Goal: Task Accomplishment & Management: Use online tool/utility

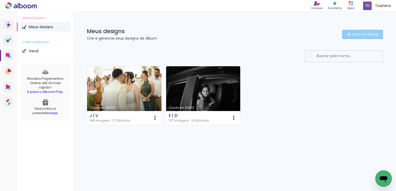
click at [361, 31] on paper-button "Criar um design" at bounding box center [362, 34] width 41 height 9
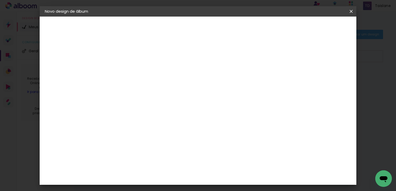
click at [130, 69] on input at bounding box center [130, 70] width 0 height 8
type input "M"
type input "."
type paper-input "."
click at [0, 0] on slot "Avançar" at bounding box center [0, 0] width 0 height 0
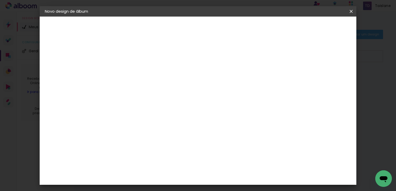
click at [164, 99] on input at bounding box center [143, 98] width 52 height 6
type input "mat"
type paper-input "mat"
click at [159, 112] on paper-item "Matias Encadernações" at bounding box center [138, 117] width 46 height 13
click at [221, 32] on header "Fornecedor Escolha um fornecedor ou avance com o tamanho livre. Voltar Avançar" at bounding box center [164, 34] width 114 height 35
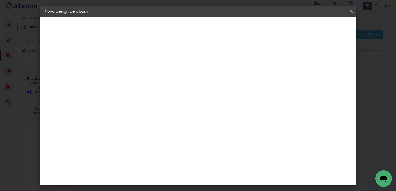
click at [0, 0] on slot "Avançar" at bounding box center [0, 0] width 0 height 0
click at [150, 86] on input "text" at bounding box center [140, 90] width 20 height 8
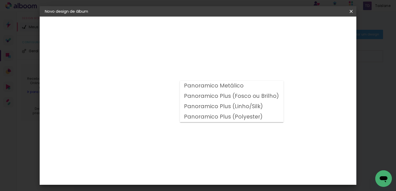
click at [0, 0] on slot "Panoramico Plus (Fosco ou Brilho)" at bounding box center [0, 0] width 0 height 0
type input "Panoramico Plus (Fosco ou Brilho)"
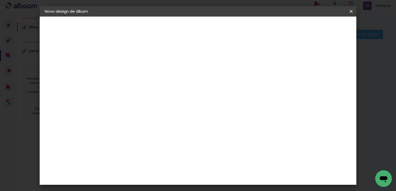
click at [0, 0] on slot "Voltar" at bounding box center [0, 0] width 0 height 0
click at [351, 13] on iron-icon at bounding box center [351, 11] width 6 height 5
